Goal: Information Seeking & Learning: Find specific fact

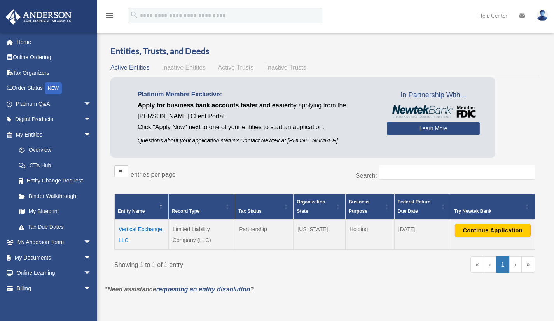
click at [22, 41] on link "Home" at bounding box center [54, 42] width 98 height 16
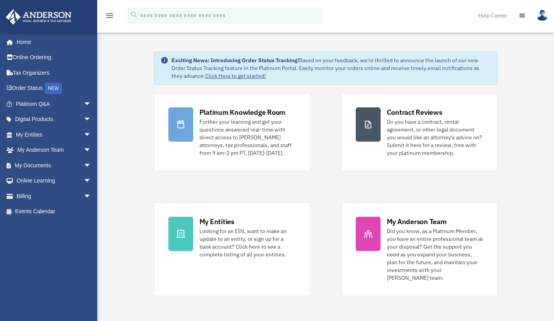
click at [35, 105] on link "Platinum Q&A arrow_drop_down" at bounding box center [54, 104] width 98 height 16
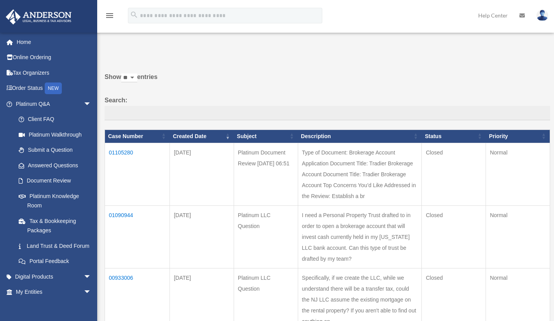
click at [121, 151] on td "01105280" at bounding box center [137, 174] width 65 height 63
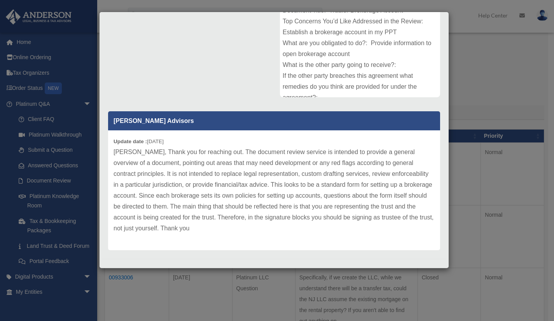
scroll to position [149, 0]
